Goal: Check status: Check status

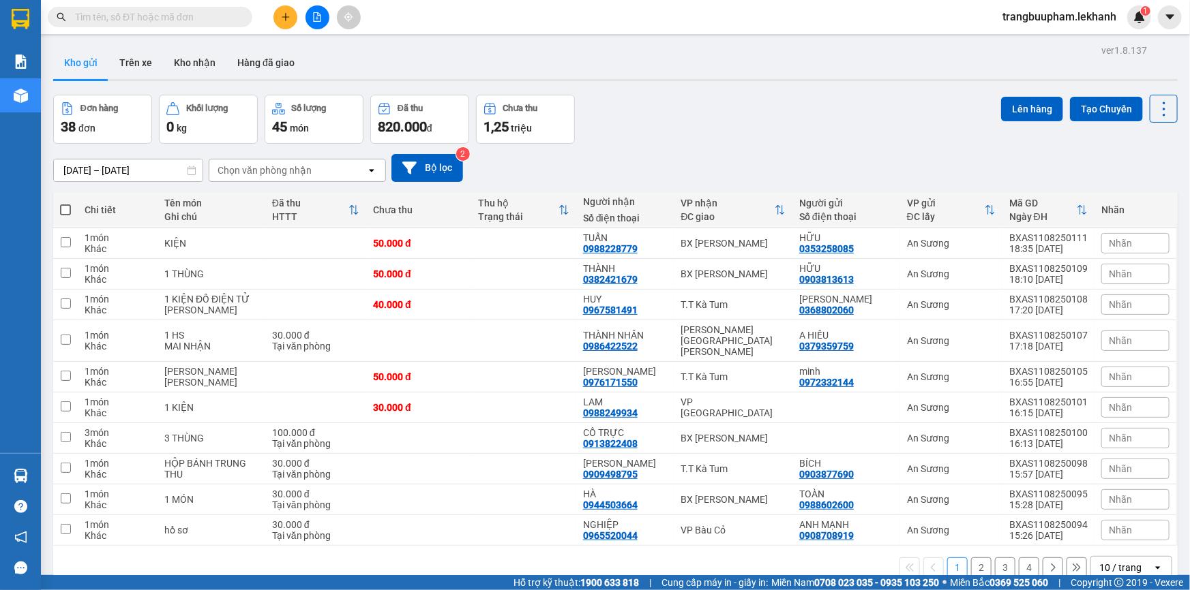
click at [103, 163] on input "[DATE] – [DATE]" at bounding box center [128, 171] width 149 height 22
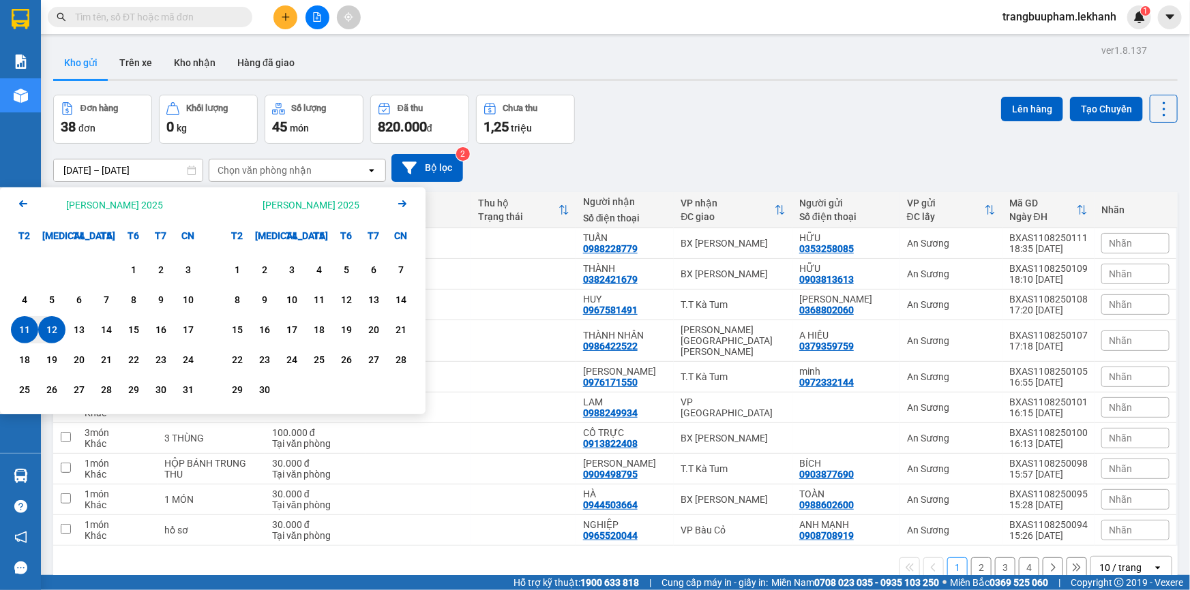
click at [42, 327] on div "12" at bounding box center [51, 330] width 19 height 16
click at [46, 327] on div "12" at bounding box center [51, 330] width 19 height 16
type input "[DATE] – [DATE]"
